Goal: Find specific page/section

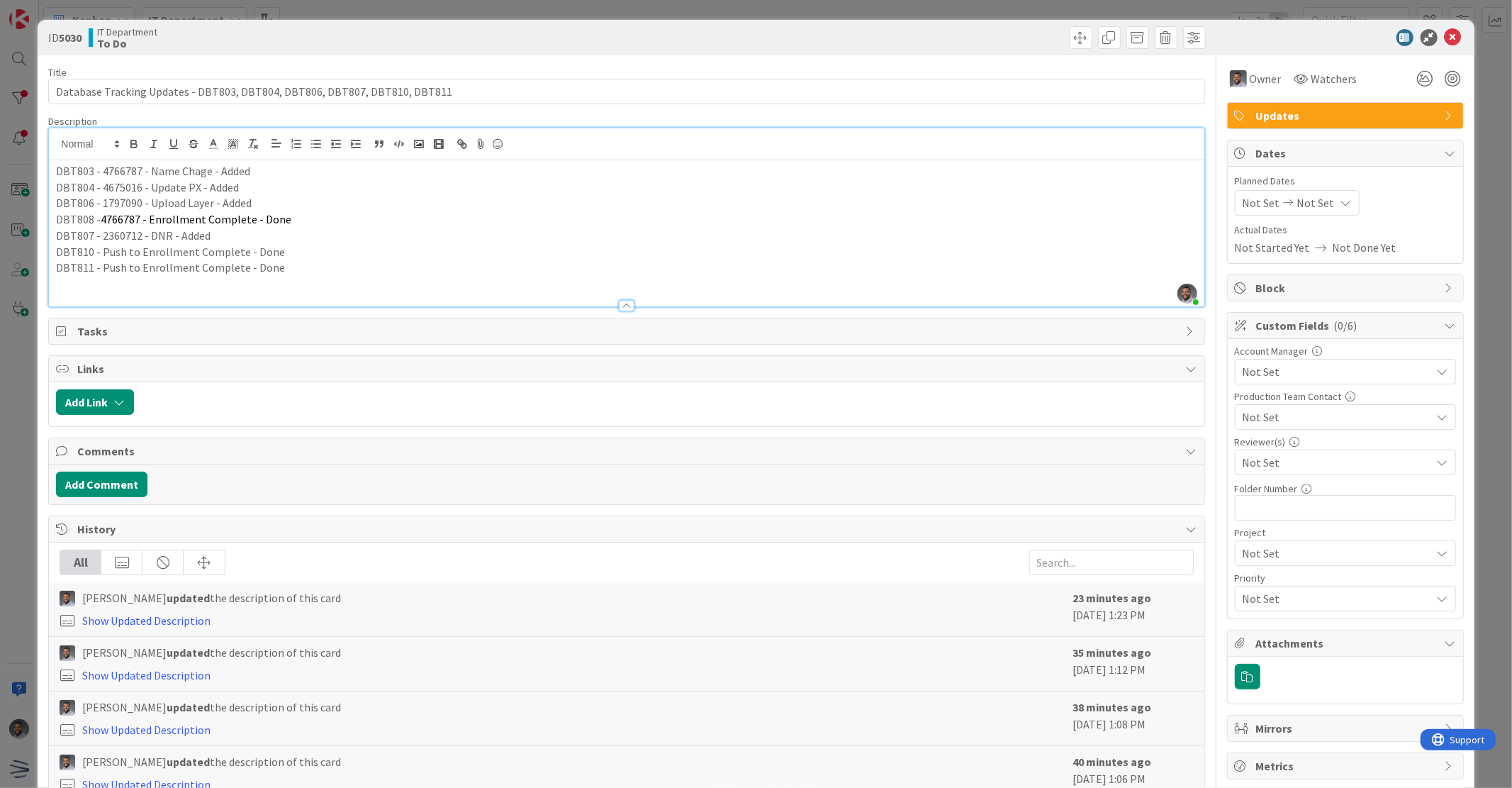
click at [284, 271] on p "DBT811 - Push to Enrollment Complete - Done" at bounding box center [626, 268] width 1141 height 17
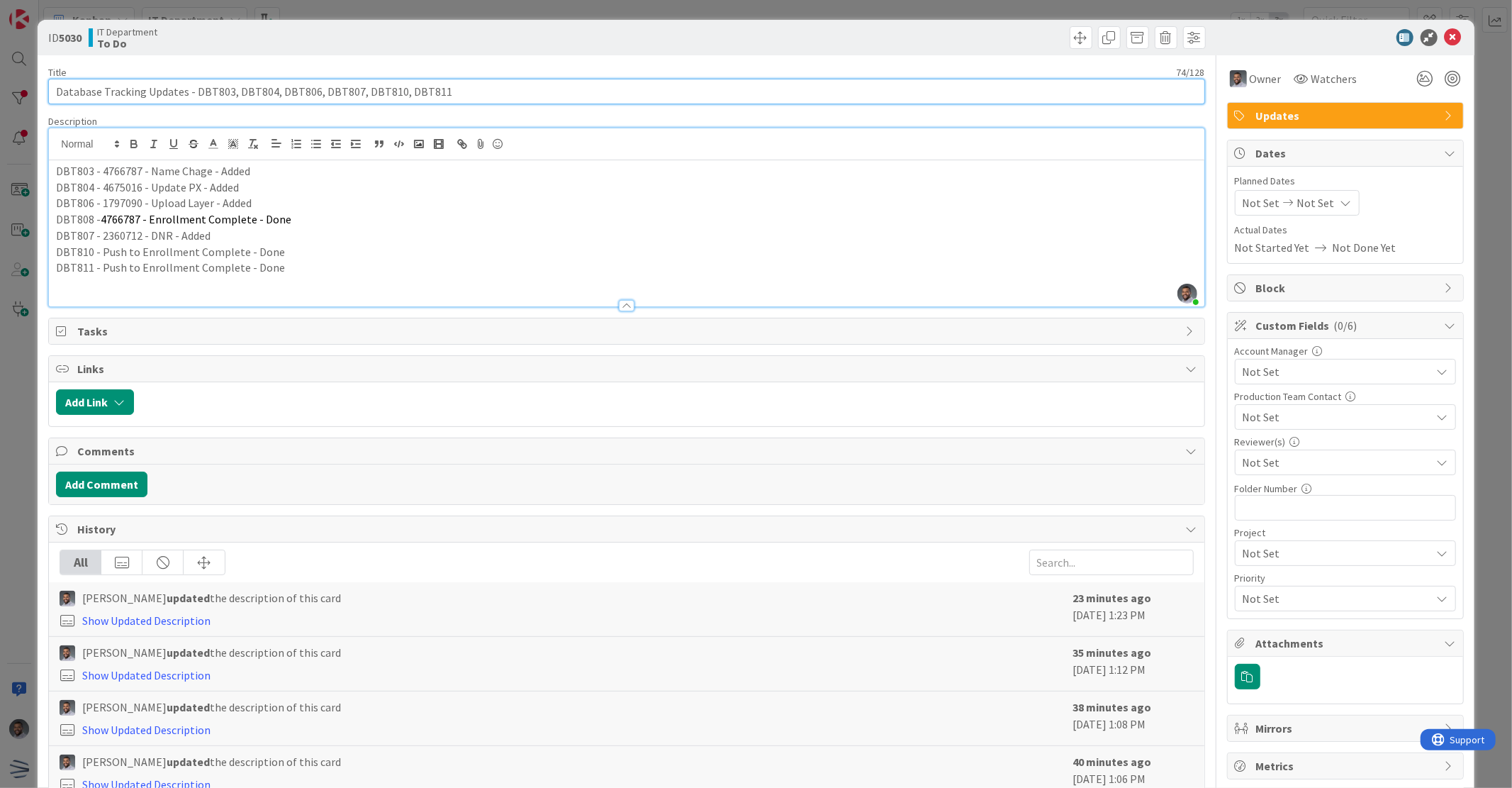
click at [484, 86] on input "Database Tracking Updates - DBT803, DBT804, DBT806, DBT807, DBT810, DBT811" at bounding box center [626, 92] width 1156 height 26
paste input "[PERSON_NAME]"
type input "Database Tracking Updates - DBT803, DBT804, DBT806, DBT807, DBT810, DBT811, [PE…"
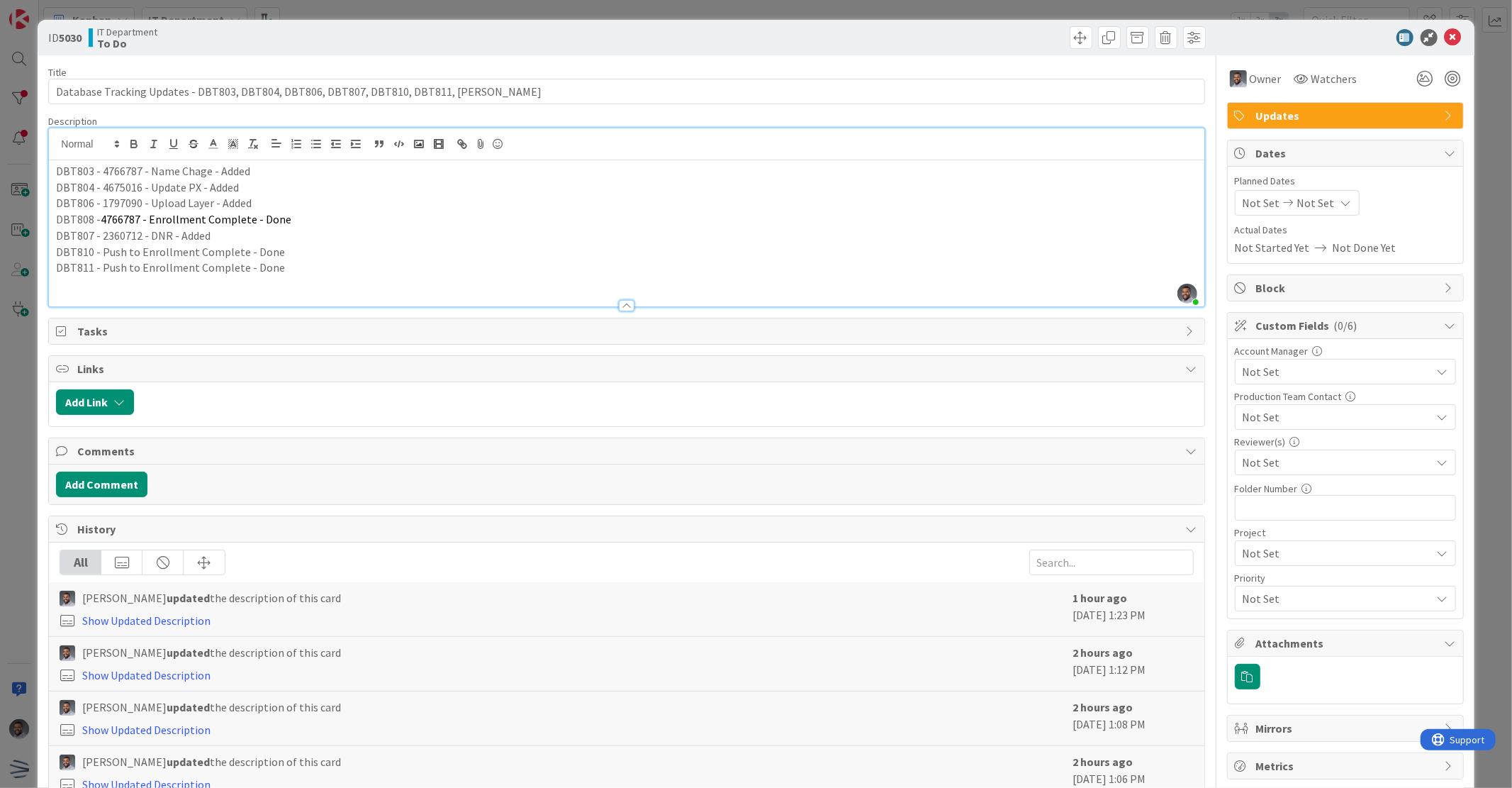
click at [295, 265] on p "DBT811 - Push to Enrollment Complete - Done" at bounding box center [626, 268] width 1141 height 17
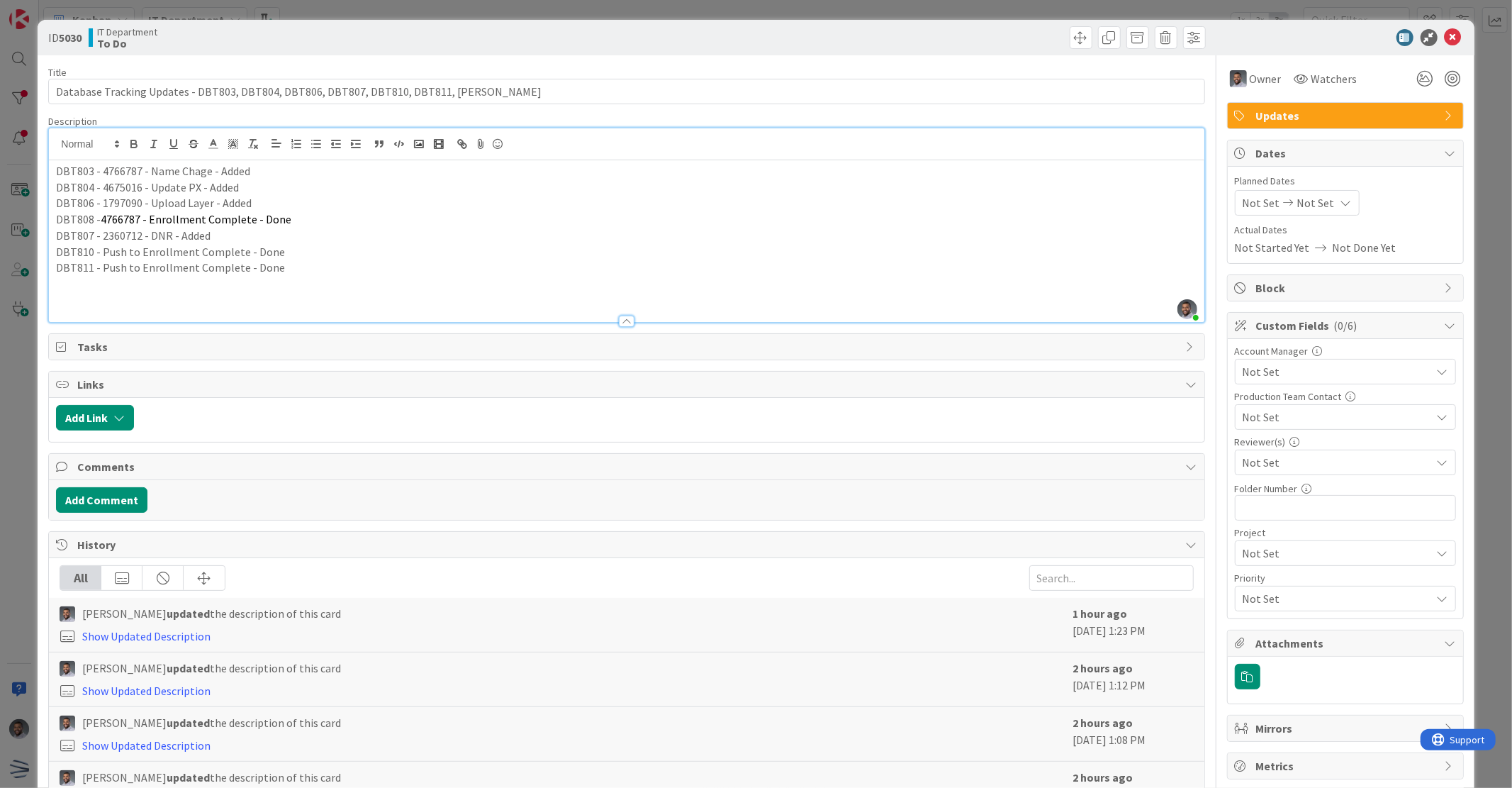
paste div
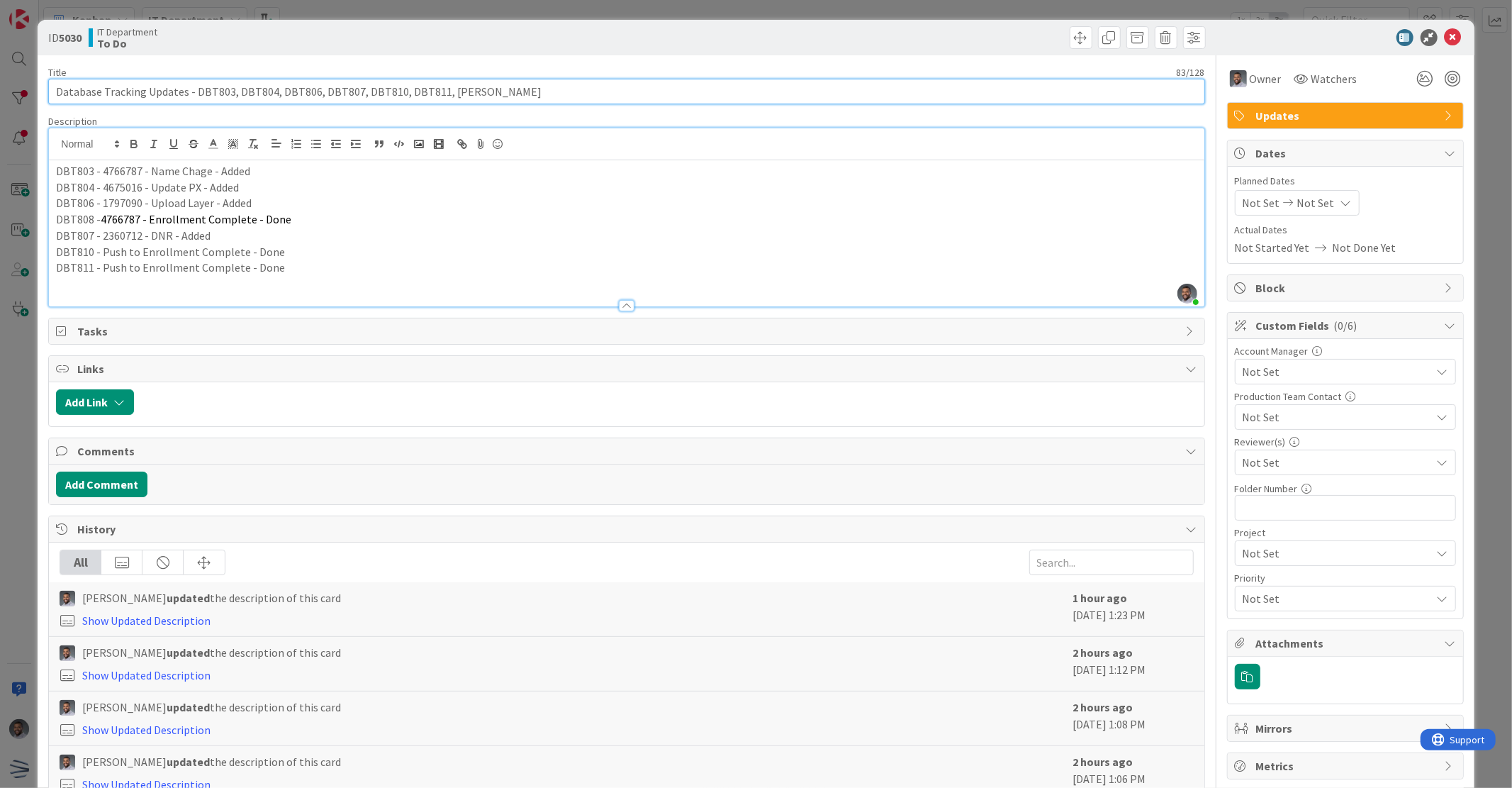
click at [501, 93] on input "Database Tracking Updates - DBT803, DBT804, DBT806, DBT807, DBT810, DBT811, [PE…" at bounding box center [626, 92] width 1156 height 26
drag, startPoint x: 498, startPoint y: 93, endPoint x: 441, endPoint y: 93, distance: 57.0
click at [441, 93] on input "Database Tracking Updates - DBT803, DBT804, DBT806, DBT807, DBT810, DBT811, [PE…" at bounding box center [626, 92] width 1156 height 26
paste input "DBT813"
type input "Database Tracking Updates - DBT803, DBT804, DBT806, DBT807, DBT810, DBT811, DBT…"
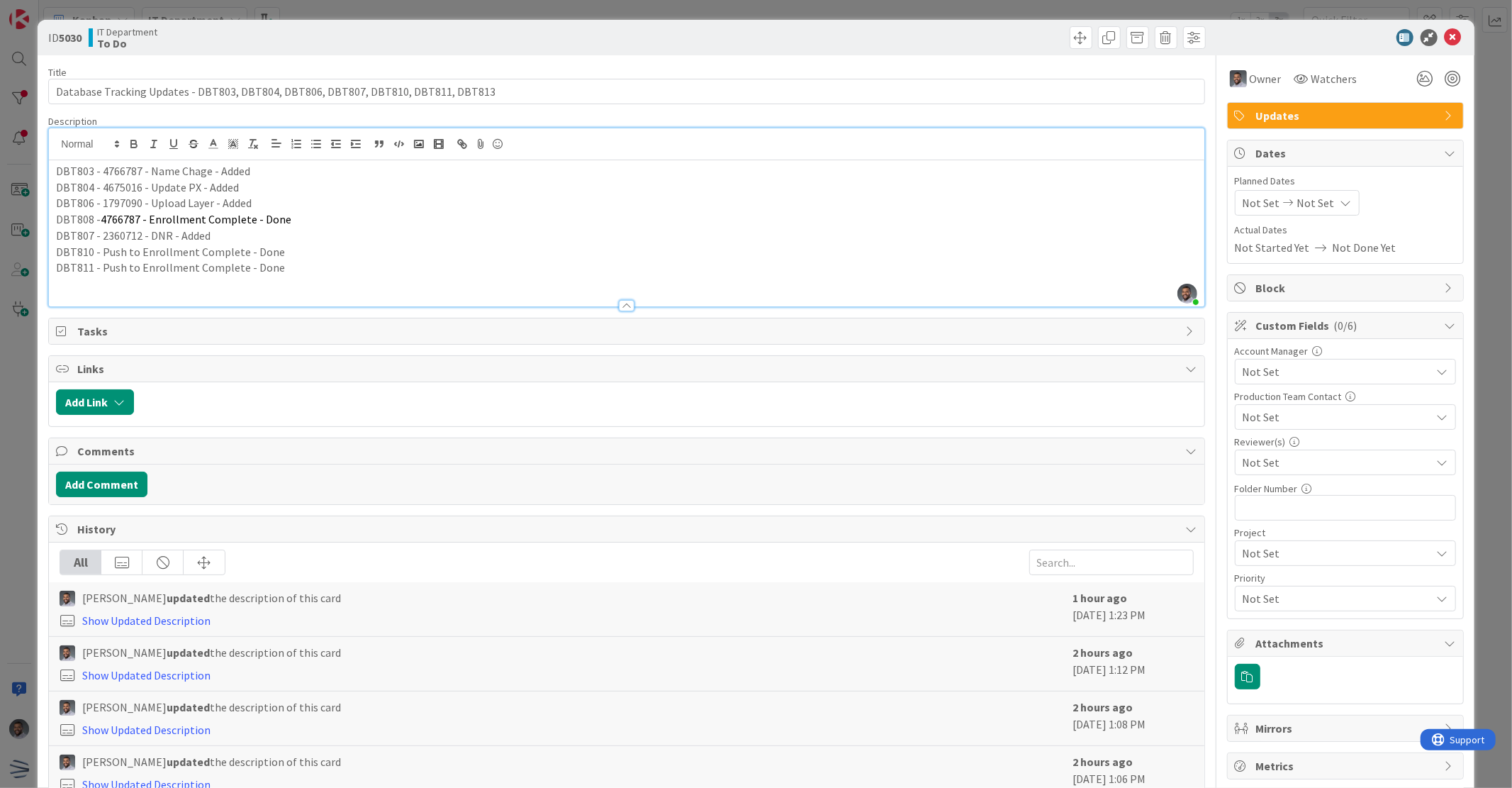
click at [172, 278] on div "DBT803 - 4766787 - Name Chage - Added DBT804 - 4675016 - Update PX - Added DBT8…" at bounding box center [626, 233] width 1155 height 146
click at [171, 280] on p at bounding box center [626, 284] width 1141 height 17
click at [143, 281] on p "DBT813 -" at bounding box center [626, 284] width 1141 height 17
drag, startPoint x: 248, startPoint y: 184, endPoint x: 150, endPoint y: 189, distance: 98.1
click at [150, 189] on p "DBT804 - 4675016 - Update PX - Added" at bounding box center [626, 188] width 1141 height 17
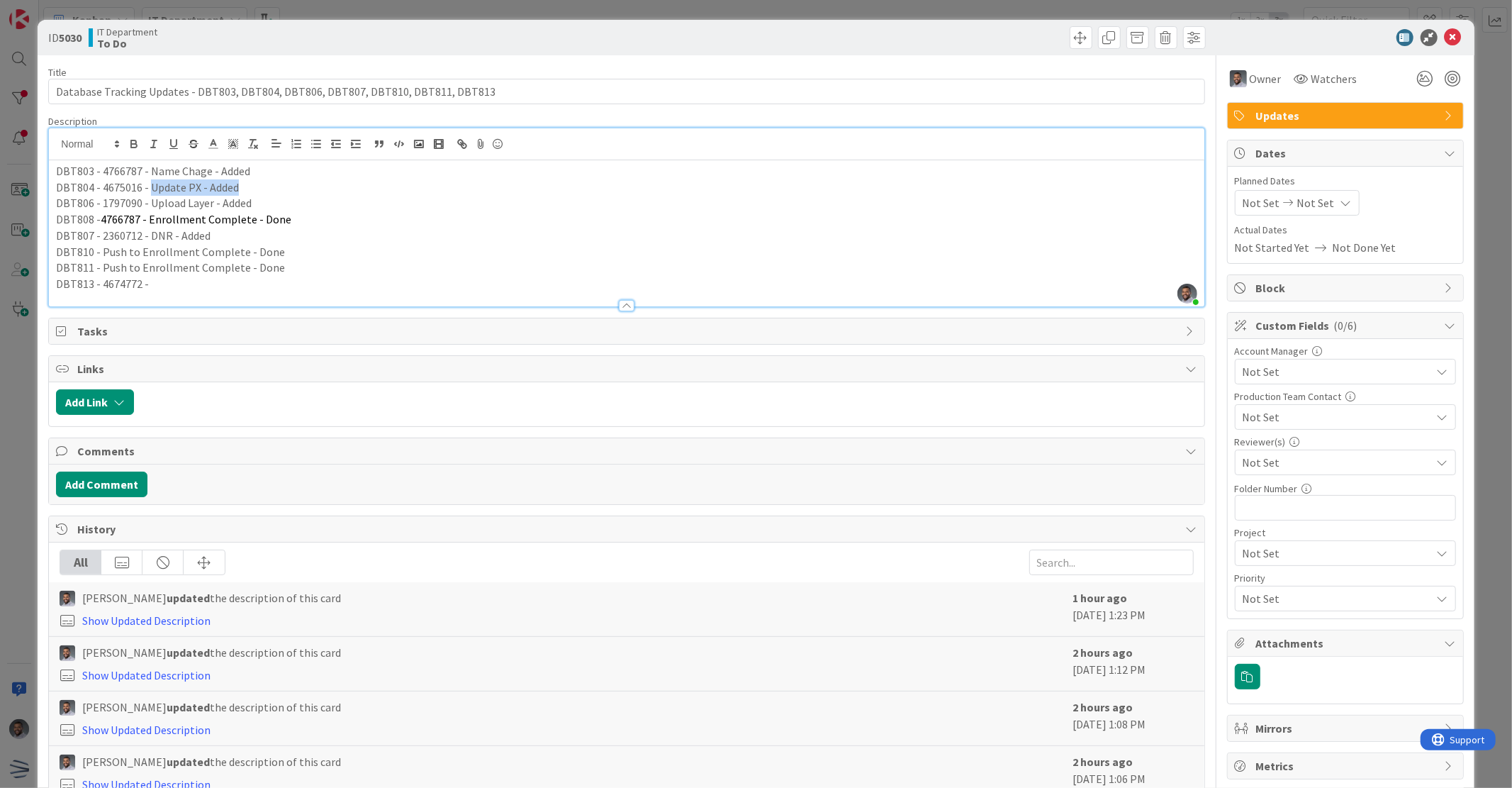
copy p "Update PX - Added"
click at [199, 281] on p "DBT813 - 4674772 -" at bounding box center [626, 284] width 1141 height 17
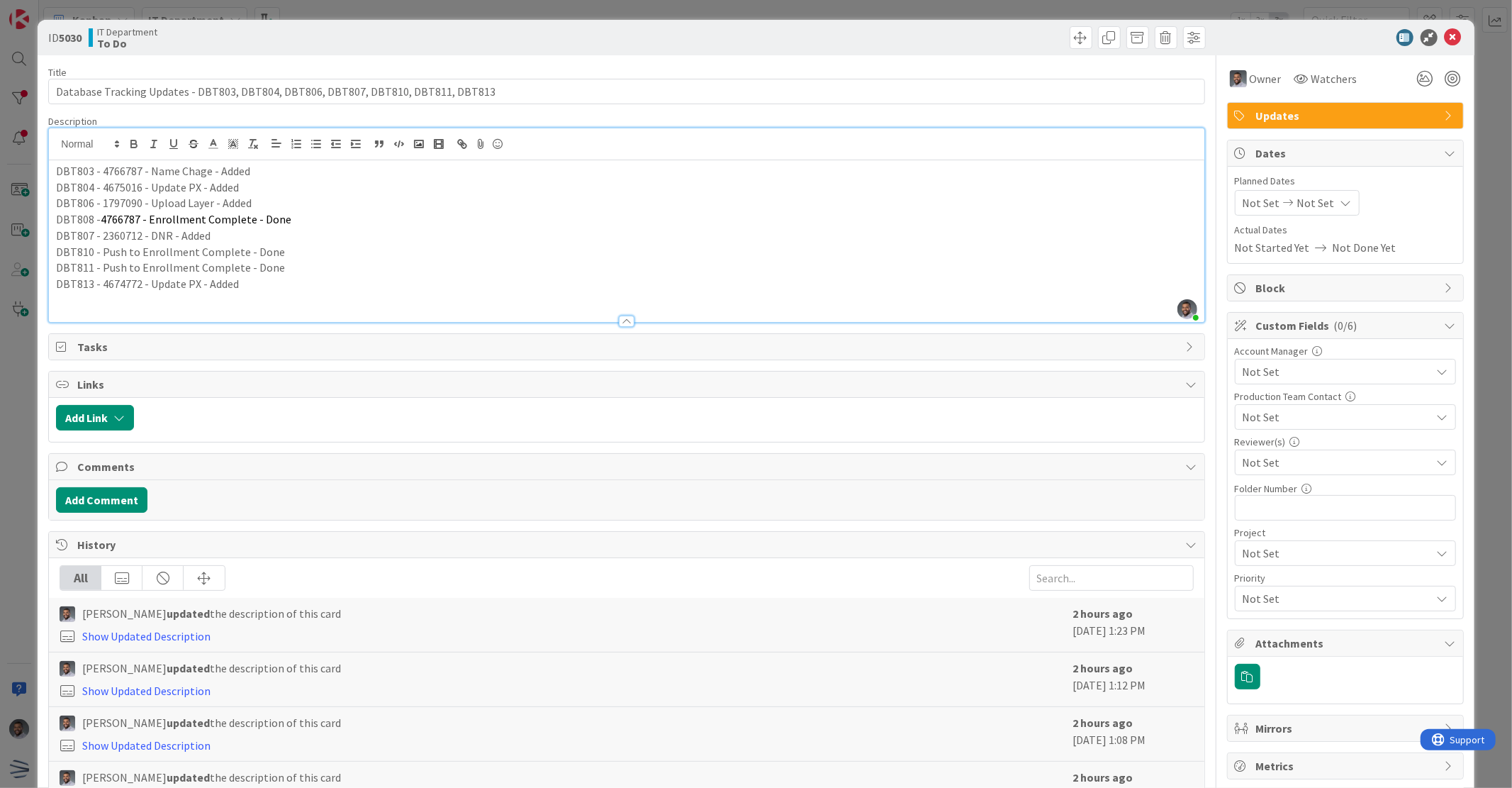
click at [245, 286] on p "DBT813 - 4674772 - Update PX - Added" at bounding box center [626, 284] width 1141 height 17
click at [243, 284] on p "DBT813 - 4674772 - Update PX - Added" at bounding box center [626, 284] width 1141 height 17
click at [1445, 41] on icon at bounding box center [1453, 38] width 17 height 17
